Goal: Information Seeking & Learning: Understand process/instructions

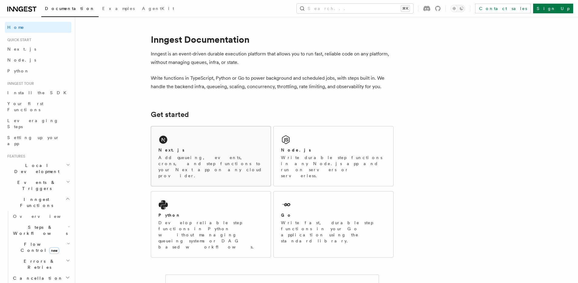
click at [196, 151] on div "Next.js" at bounding box center [210, 150] width 105 height 6
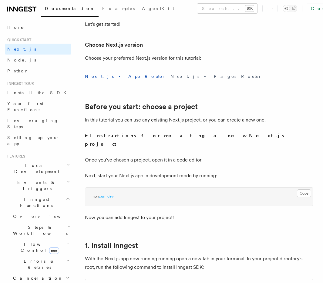
scroll to position [258, 0]
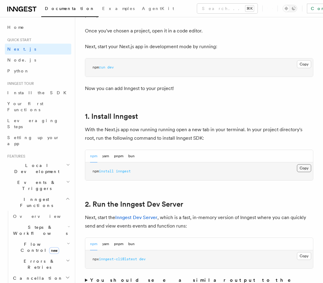
click at [304, 164] on button "Copy Copied" at bounding box center [304, 168] width 14 height 8
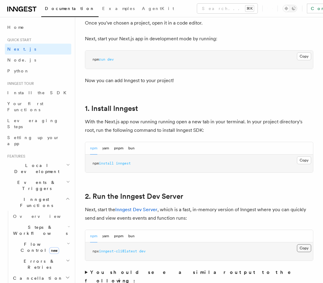
click at [303, 244] on button "Copy Copied" at bounding box center [304, 248] width 14 height 8
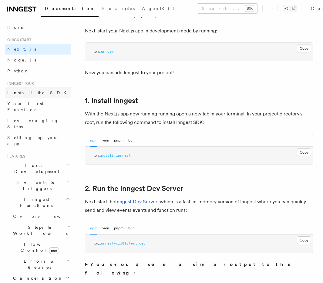
scroll to position [370, 0]
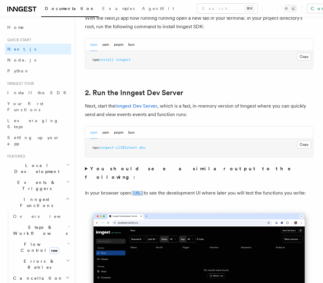
click at [144, 191] on code "[URL]" at bounding box center [137, 193] width 13 height 5
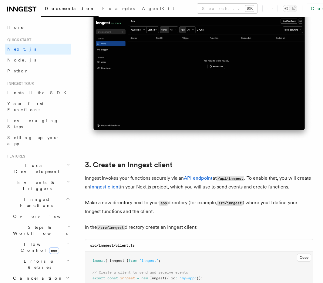
scroll to position [625, 0]
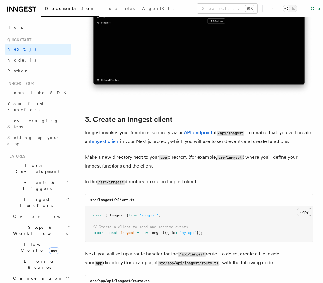
click at [306, 208] on button "Copy Copied" at bounding box center [304, 212] width 14 height 8
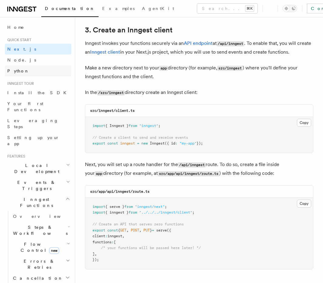
scroll to position [723, 0]
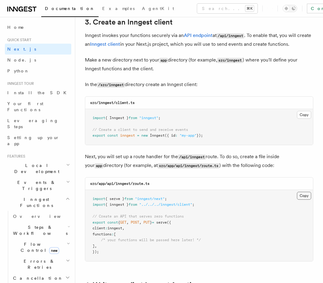
click at [300, 192] on button "Copy Copied" at bounding box center [304, 196] width 14 height 8
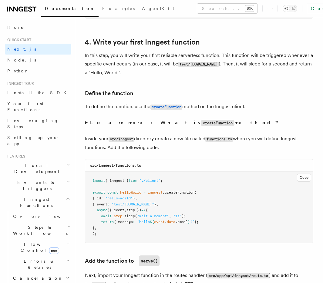
scroll to position [974, 0]
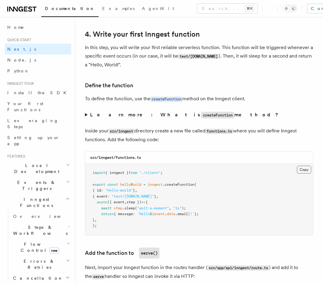
click at [305, 166] on button "Copy Copied" at bounding box center [304, 170] width 14 height 8
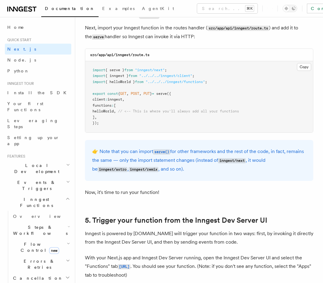
scroll to position [1248, 0]
